Goal: Task Accomplishment & Management: Use online tool/utility

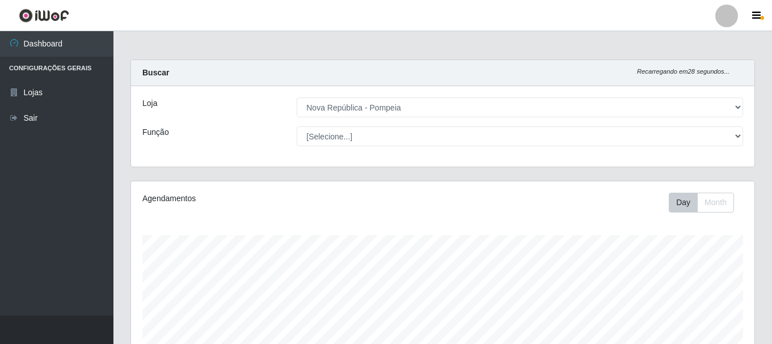
select select "64"
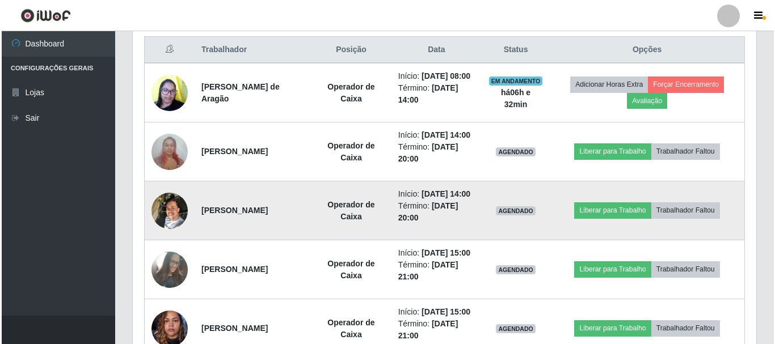
scroll to position [235, 623]
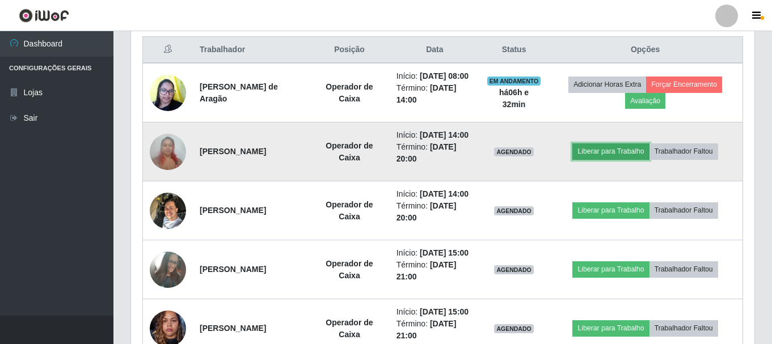
click at [604, 159] on button "Liberar para Trabalho" at bounding box center [610, 151] width 77 height 16
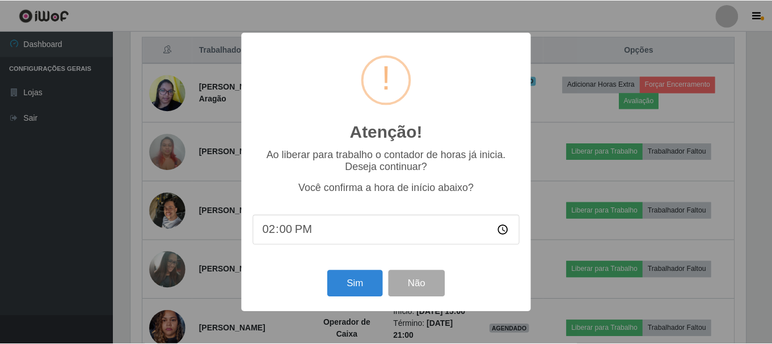
scroll to position [235, 618]
click at [601, 166] on div "Atenção! × Ao liberar para trabalho o contador de horas já inicia. Deseja conti…" at bounding box center [387, 172] width 775 height 344
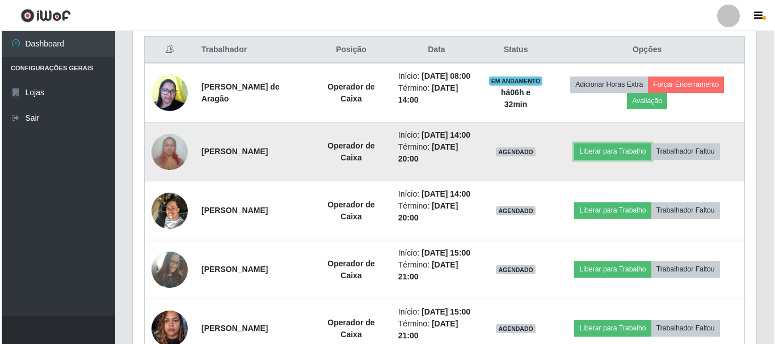
scroll to position [235, 623]
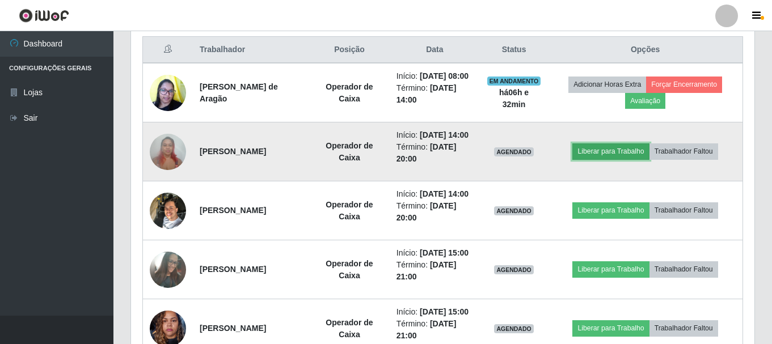
click at [602, 159] on button "Liberar para Trabalho" at bounding box center [610, 151] width 77 height 16
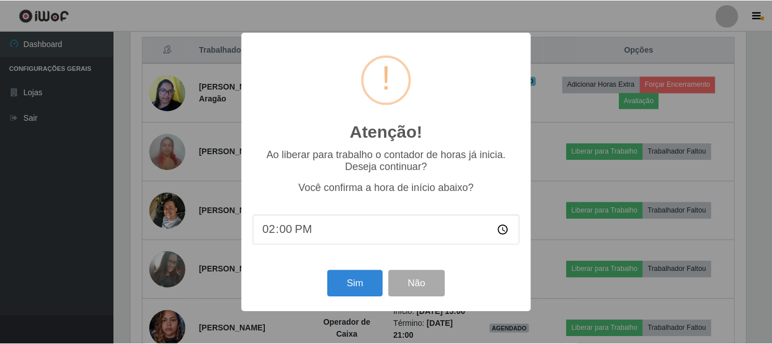
scroll to position [235, 618]
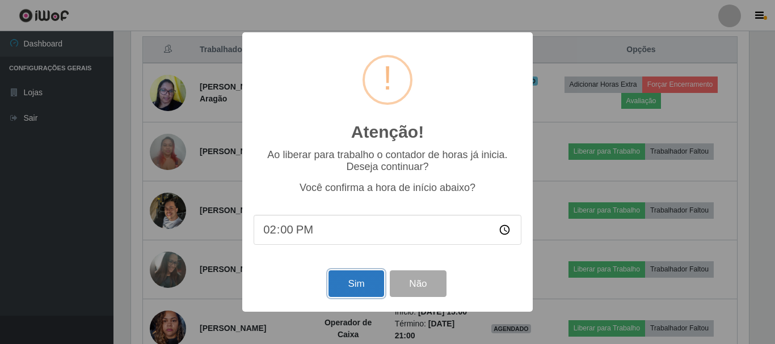
click at [363, 285] on button "Sim" at bounding box center [355, 284] width 55 height 27
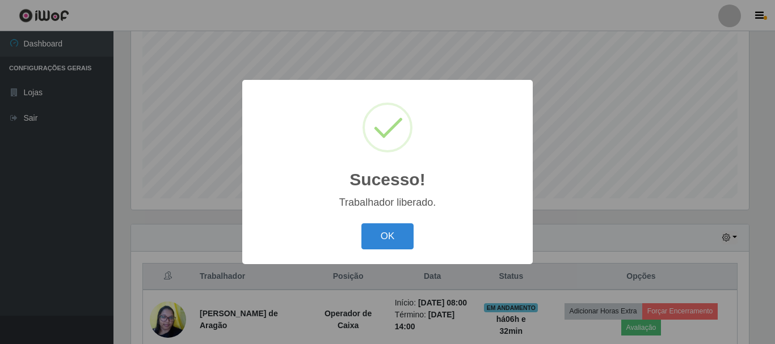
drag, startPoint x: 386, startPoint y: 229, endPoint x: 470, endPoint y: 233, distance: 83.5
click at [387, 230] on button "OK" at bounding box center [387, 236] width 53 height 27
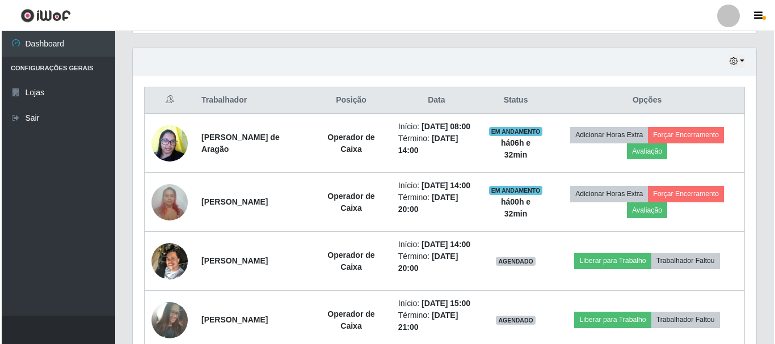
scroll to position [547, 0]
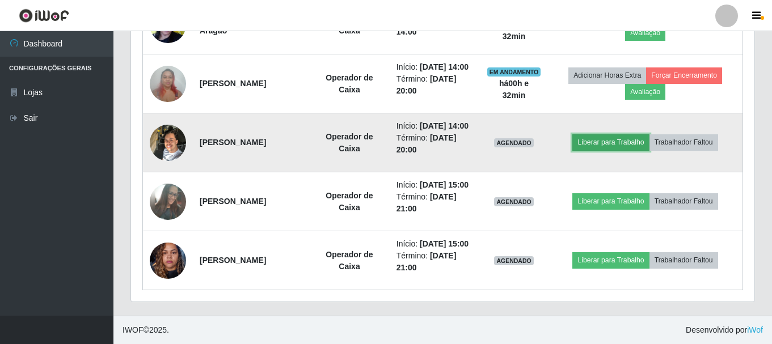
click at [606, 134] on button "Liberar para Trabalho" at bounding box center [610, 142] width 77 height 16
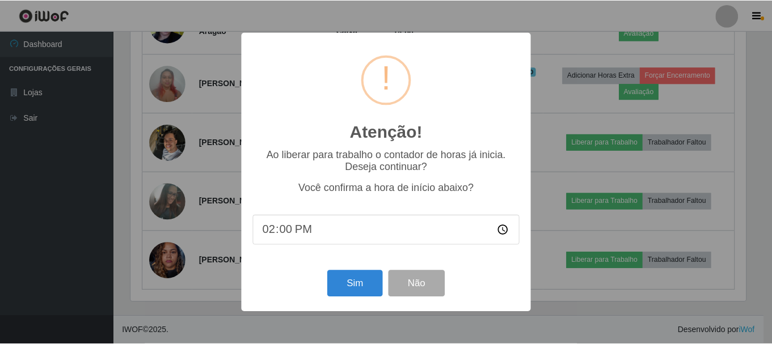
scroll to position [235, 618]
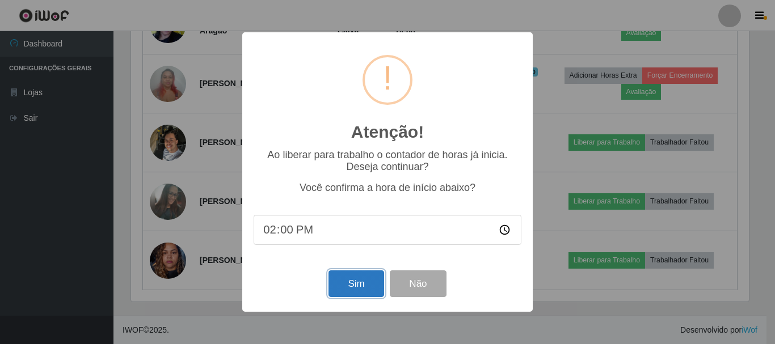
click at [353, 282] on button "Sim" at bounding box center [355, 284] width 55 height 27
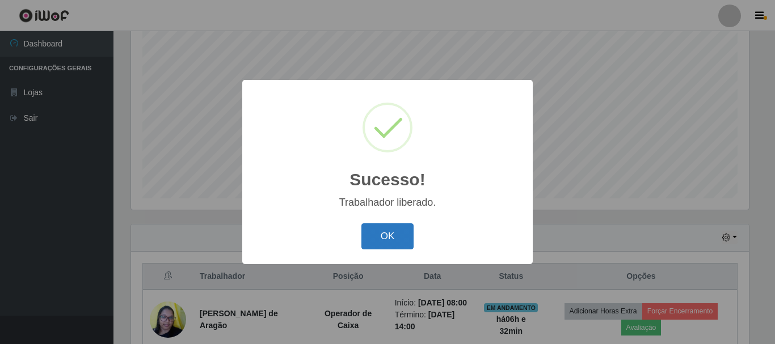
click at [392, 239] on button "OK" at bounding box center [387, 236] width 53 height 27
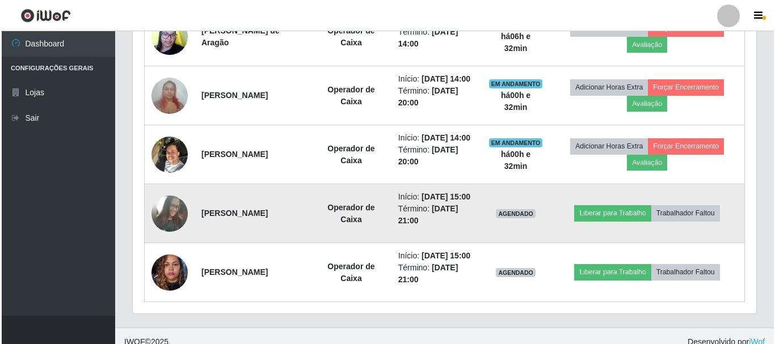
scroll to position [491, 0]
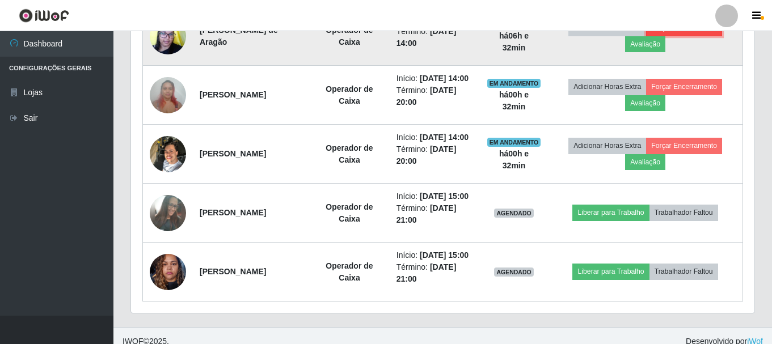
click at [686, 33] on button "Forçar Encerramento" at bounding box center [684, 28] width 76 height 16
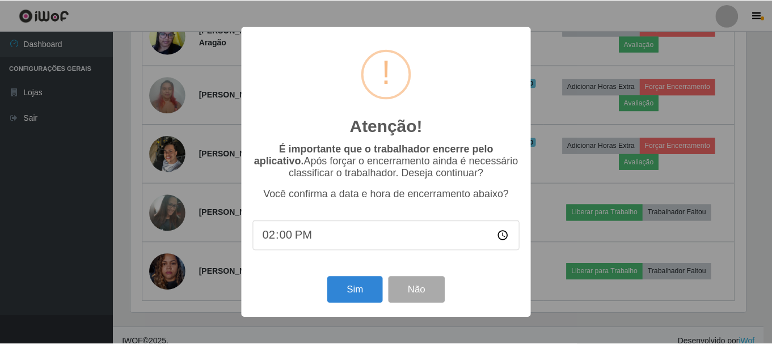
scroll to position [235, 618]
click at [348, 295] on button "Sim" at bounding box center [355, 290] width 55 height 27
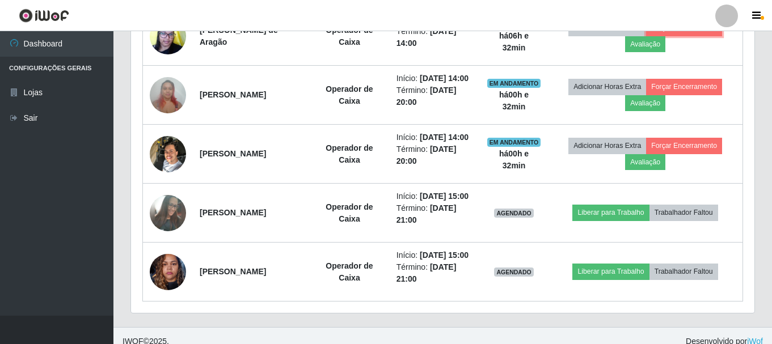
scroll to position [0, 0]
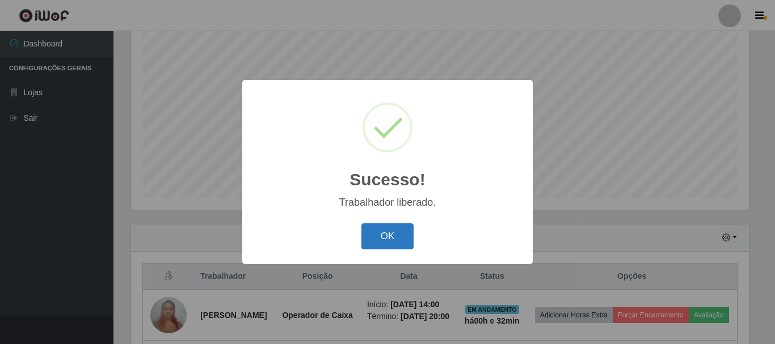
click at [384, 233] on button "OK" at bounding box center [387, 236] width 53 height 27
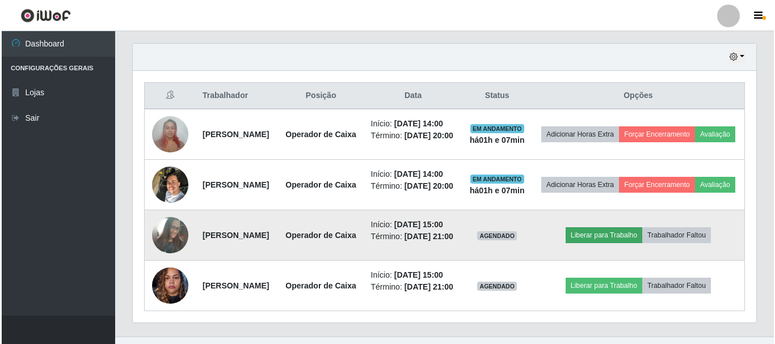
scroll to position [491, 0]
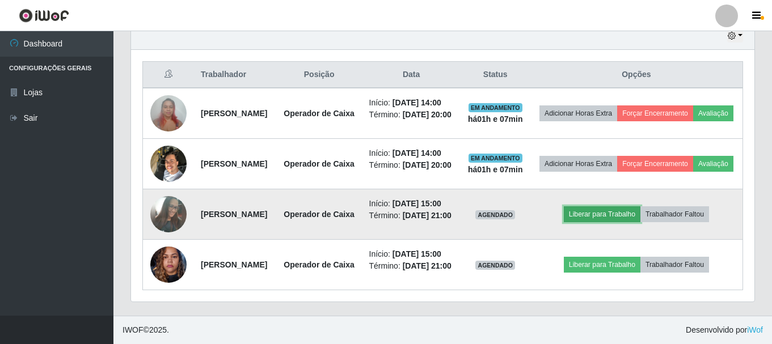
click at [616, 206] on button "Liberar para Trabalho" at bounding box center [602, 214] width 77 height 16
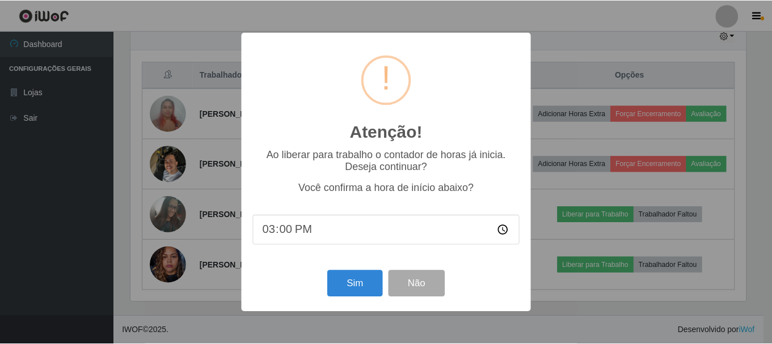
scroll to position [235, 618]
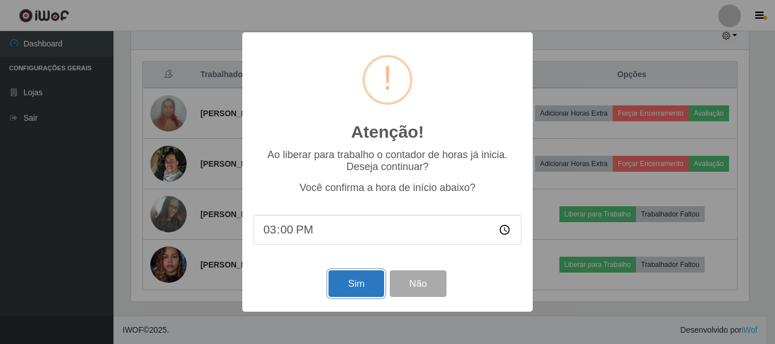
click at [362, 284] on button "Sim" at bounding box center [355, 284] width 55 height 27
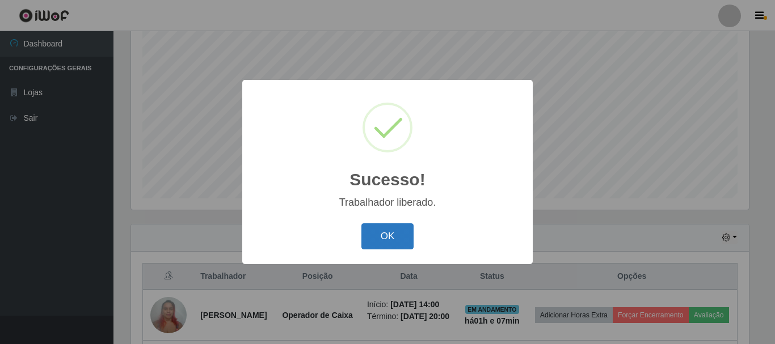
click at [394, 241] on button "OK" at bounding box center [387, 236] width 53 height 27
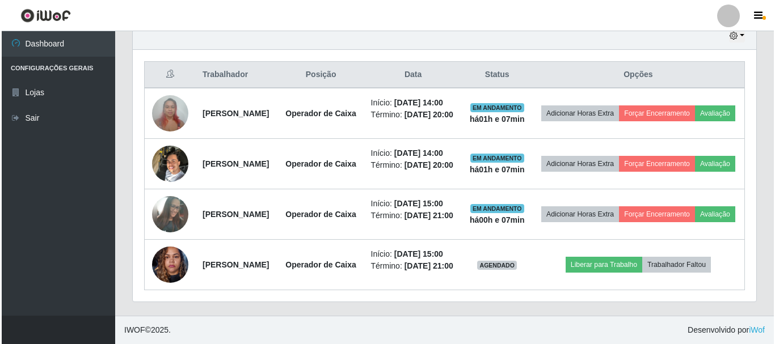
scroll to position [491, 0]
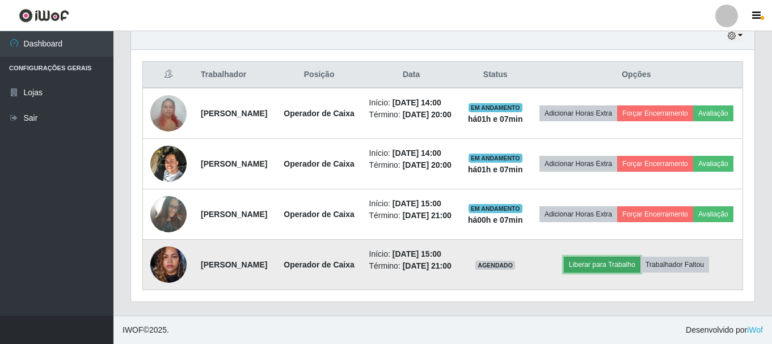
click at [618, 257] on button "Liberar para Trabalho" at bounding box center [602, 265] width 77 height 16
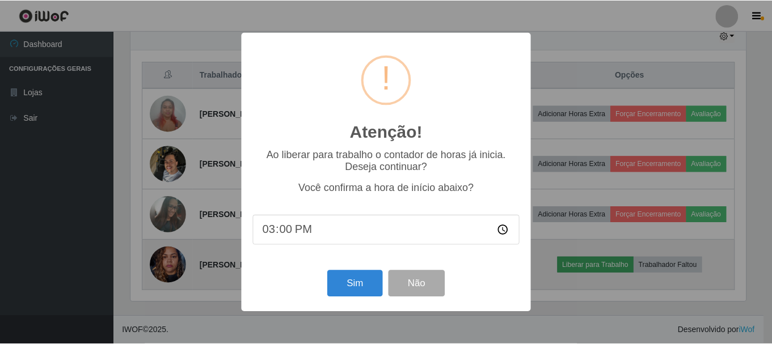
scroll to position [235, 618]
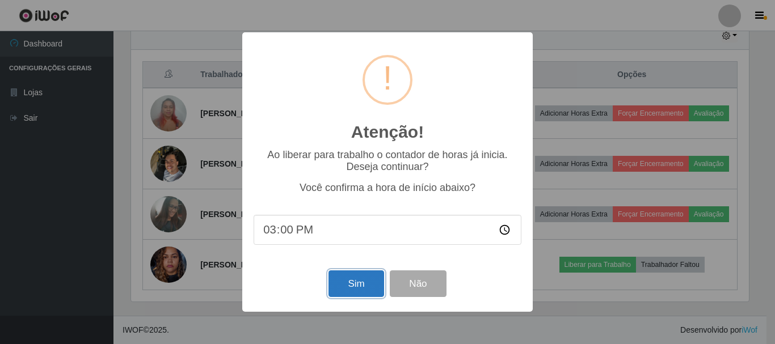
click at [360, 290] on button "Sim" at bounding box center [355, 284] width 55 height 27
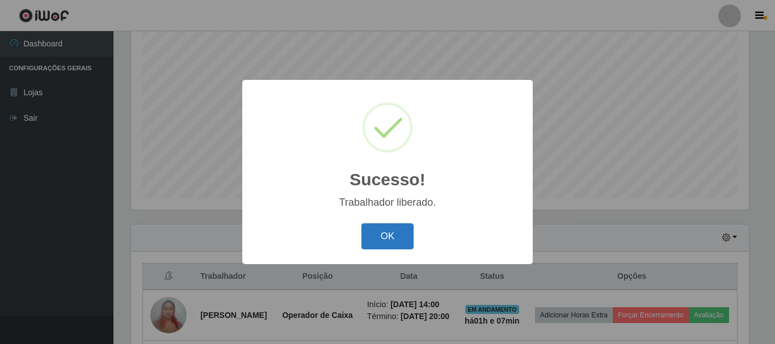
click at [386, 242] on button "OK" at bounding box center [387, 236] width 53 height 27
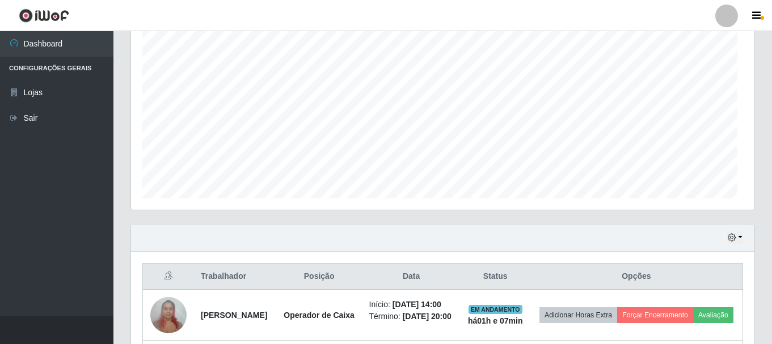
scroll to position [235, 623]
